Goal: Task Accomplishment & Management: Complete application form

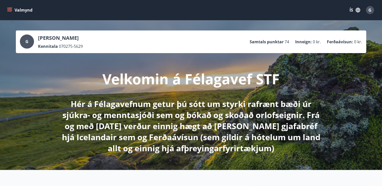
click at [11, 10] on icon "menu" at bounding box center [10, 10] width 6 height 1
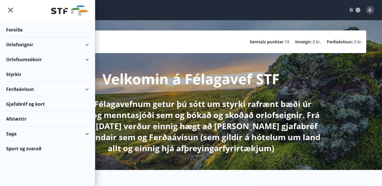
click at [87, 60] on div "Orlofsumsóknir" at bounding box center [47, 59] width 83 height 15
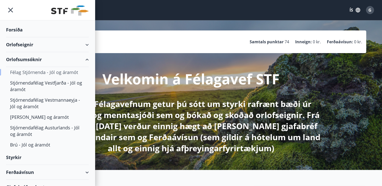
click at [56, 73] on div "Félag Stjórnenda - Jól og áramót" at bounding box center [47, 72] width 75 height 11
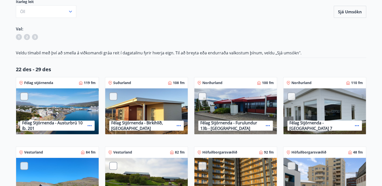
scroll to position [60, 0]
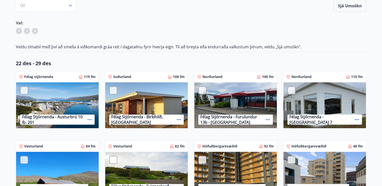
click at [308, 119] on p "Félag Stjórnenda - [GEOGRAPHIC_DATA] 7" at bounding box center [320, 119] width 63 height 11
click at [291, 89] on div at bounding box center [291, 90] width 8 height 8
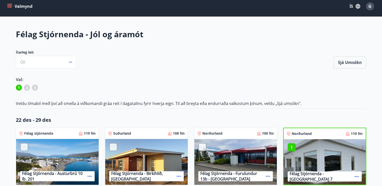
scroll to position [0, 0]
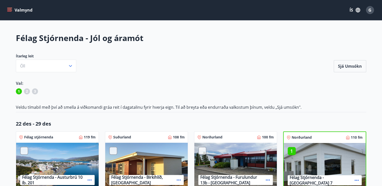
click at [10, 9] on icon "menu" at bounding box center [9, 9] width 5 height 1
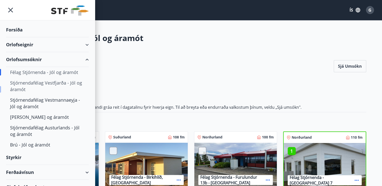
click at [25, 85] on div "Stjórnendafélag Vestfjarða - Jól og áramót" at bounding box center [47, 86] width 75 height 17
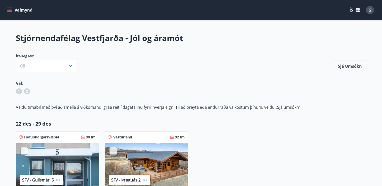
click at [12, 10] on icon "menu" at bounding box center [9, 10] width 5 height 5
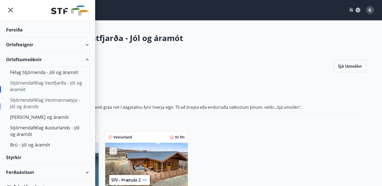
click at [32, 100] on div "Stjórnendafélag Vestmannaeyja - Jól og áramót" at bounding box center [47, 103] width 75 height 17
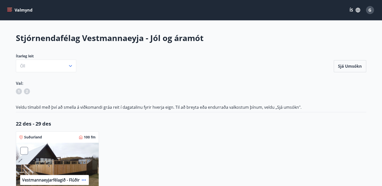
click at [8, 11] on icon "menu" at bounding box center [9, 10] width 5 height 5
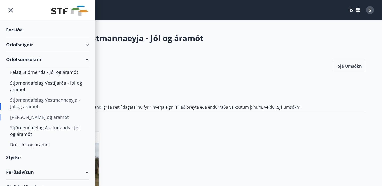
click at [33, 117] on div "[PERSON_NAME] og áramót" at bounding box center [47, 117] width 75 height 11
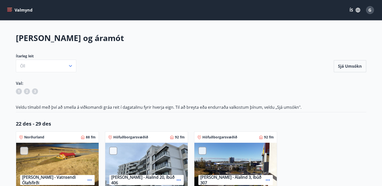
click at [10, 10] on icon "menu" at bounding box center [9, 10] width 5 height 5
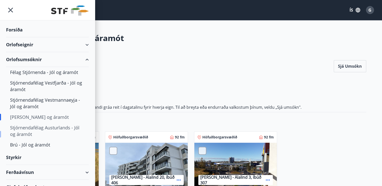
click at [37, 128] on div "Stjórnendafélag Austurlands - Jól og áramót" at bounding box center [47, 130] width 75 height 17
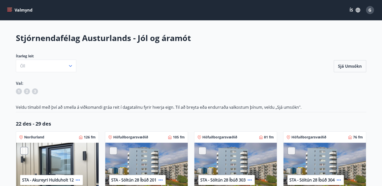
click at [11, 10] on icon "menu" at bounding box center [9, 10] width 5 height 5
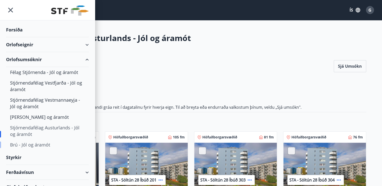
click at [24, 144] on div "Brú - Jól og áramót" at bounding box center [47, 144] width 75 height 11
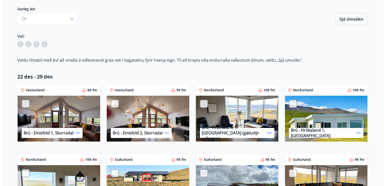
scroll to position [60, 0]
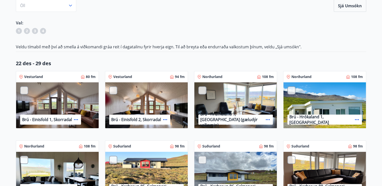
click at [269, 119] on icon at bounding box center [268, 119] width 4 height 1
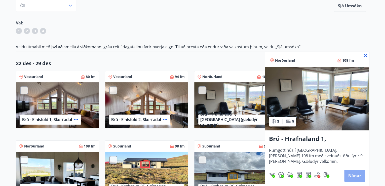
click at [353, 178] on button "Nánar" at bounding box center [354, 176] width 21 height 12
